Goal: Task Accomplishment & Management: Complete application form

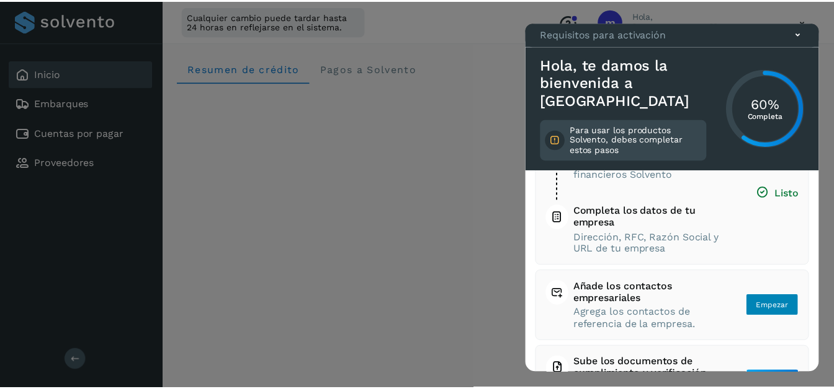
scroll to position [115, 0]
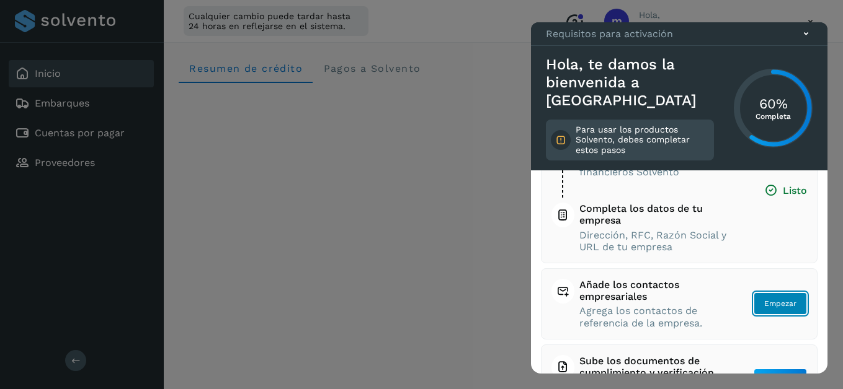
click at [778, 299] on span "Empezar" at bounding box center [780, 303] width 32 height 11
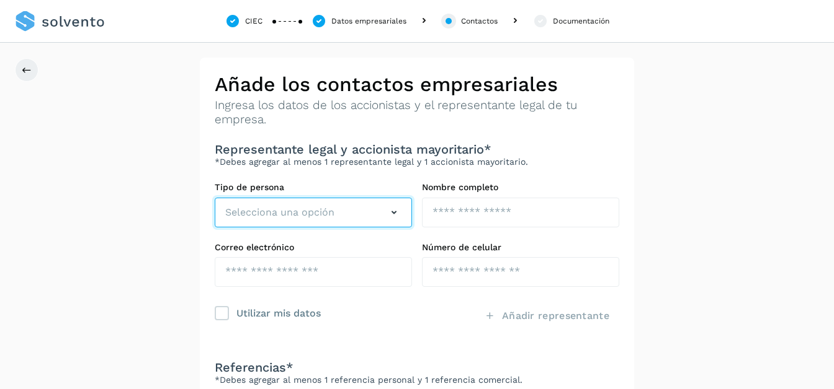
click at [395, 215] on icon "button" at bounding box center [393, 212] width 15 height 15
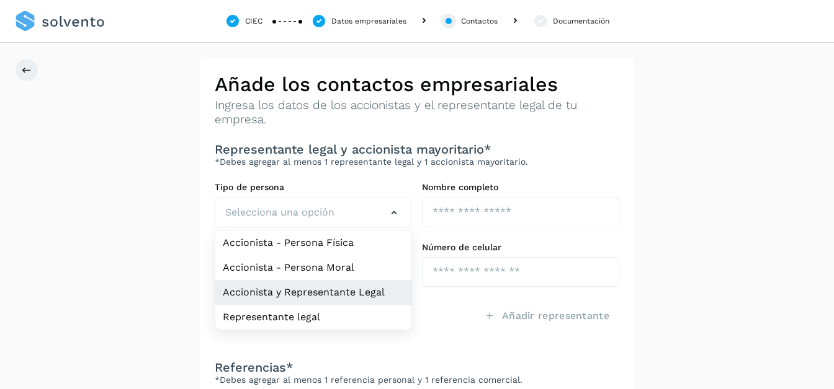
click at [329, 305] on li "Accionista y Representante Legal" at bounding box center [313, 317] width 196 height 25
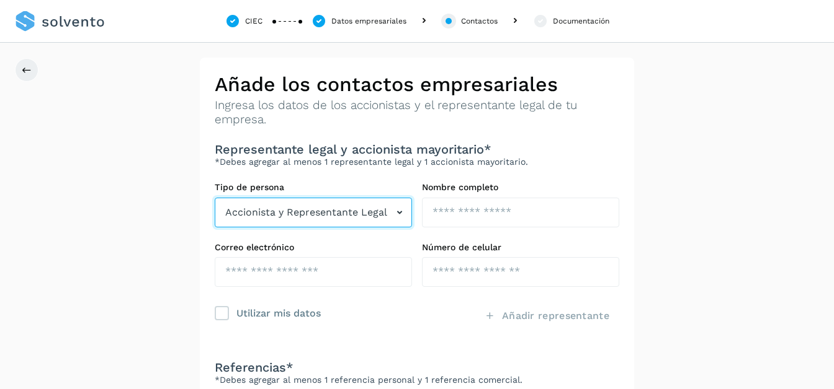
click at [398, 211] on icon "button" at bounding box center [399, 212] width 15 height 15
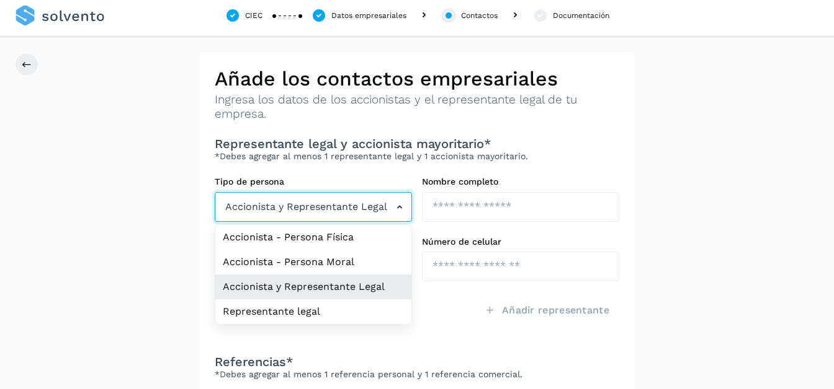
scroll to position [7, 0]
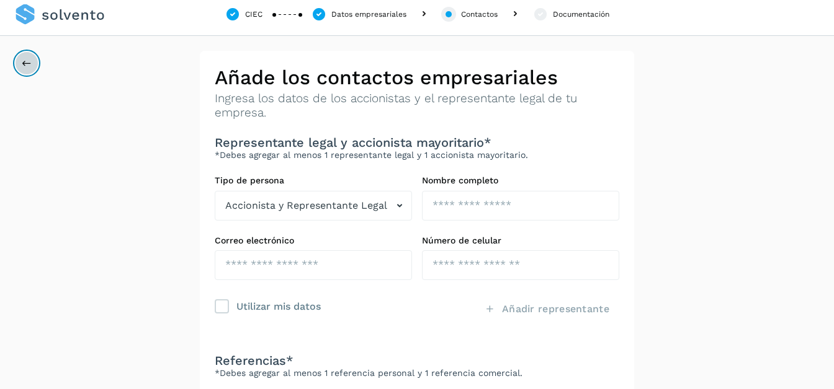
click at [25, 65] on icon at bounding box center [27, 63] width 10 height 10
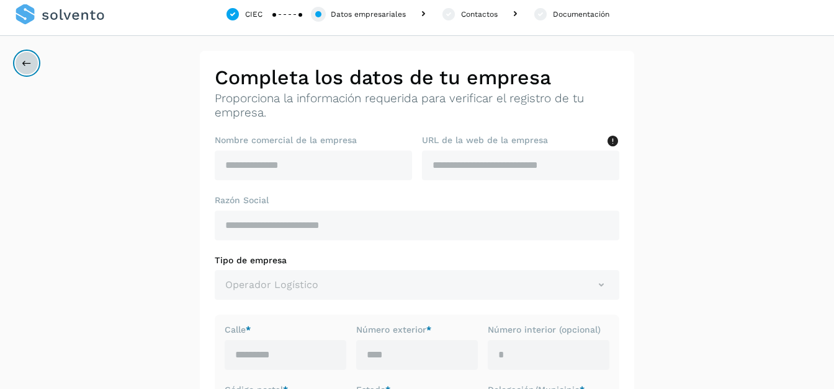
click at [27, 66] on icon at bounding box center [27, 63] width 10 height 10
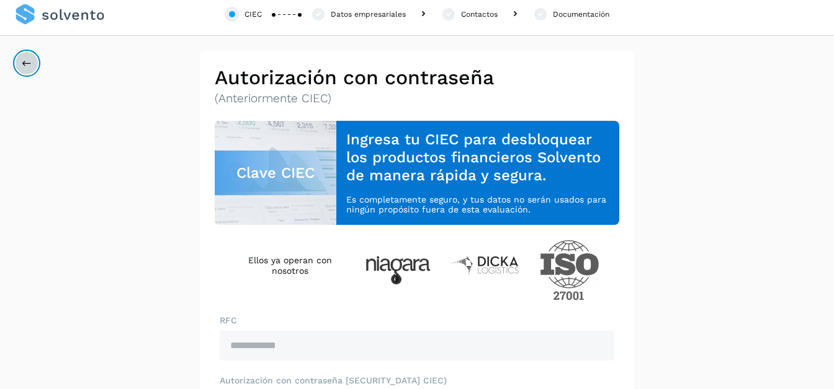
click at [23, 55] on button at bounding box center [27, 63] width 24 height 24
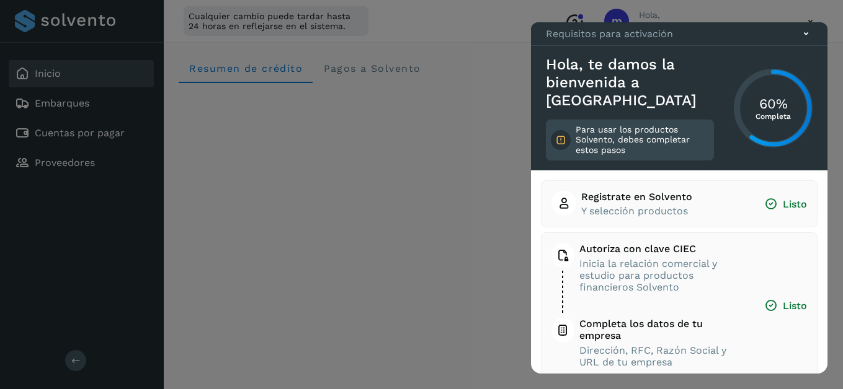
click at [810, 20] on div at bounding box center [421, 194] width 843 height 389
click at [810, 23] on div at bounding box center [421, 194] width 843 height 389
click at [808, 20] on div at bounding box center [421, 194] width 843 height 389
click at [811, 27] on div at bounding box center [421, 194] width 843 height 389
